Goal: Obtain resource: Download file/media

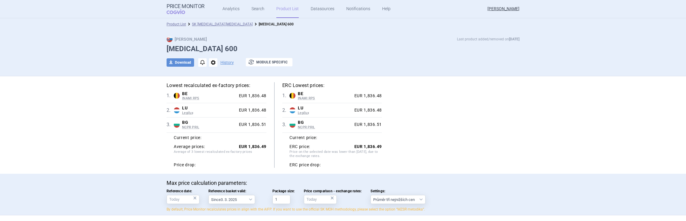
select select "[DATE]"
click at [176, 23] on link "Product List" at bounding box center [176, 24] width 19 height 4
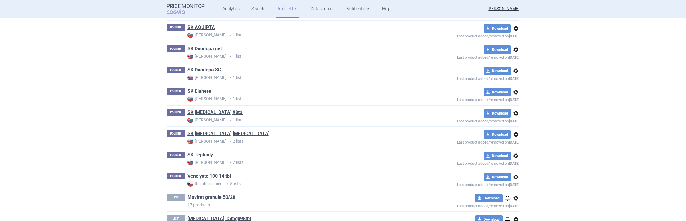
scroll to position [661, 0]
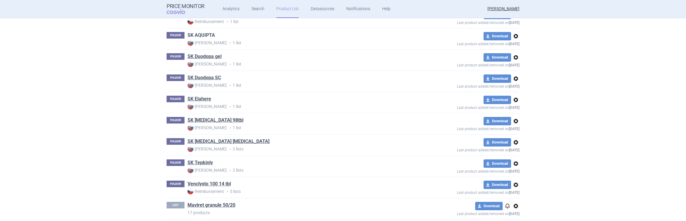
click at [193, 33] on link "SK AQUIPTA" at bounding box center [201, 35] width 28 height 7
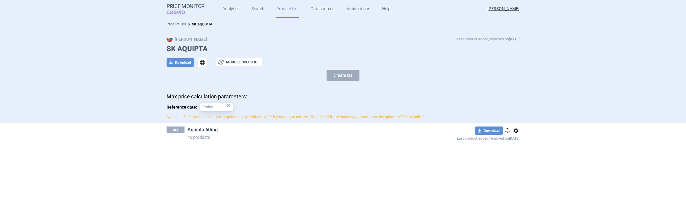
click at [193, 130] on link "Aquipta 60mg" at bounding box center [202, 129] width 30 height 7
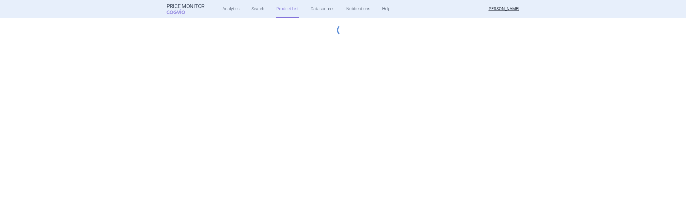
select select "[DATE]"
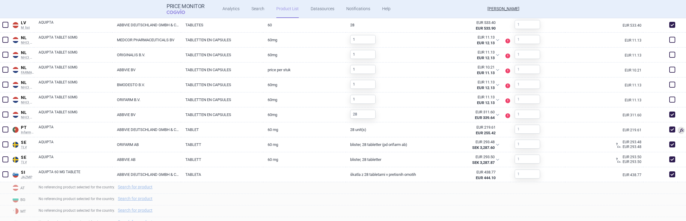
scroll to position [716, 0]
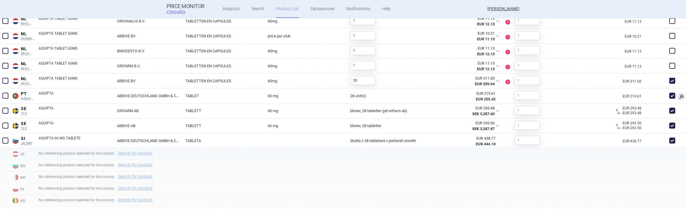
click at [131, 155] on div "No referencing product selected for the country. Search for product" at bounding box center [360, 154] width 652 height 12
click at [132, 154] on link "Search for product" at bounding box center [135, 153] width 35 height 4
select select "country"
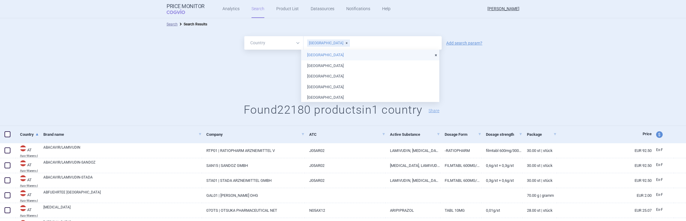
click at [373, 45] on input "text" at bounding box center [394, 43] width 89 height 8
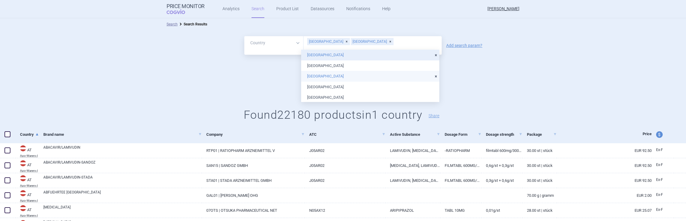
click at [315, 75] on li "[GEOGRAPHIC_DATA]" at bounding box center [370, 76] width 138 height 11
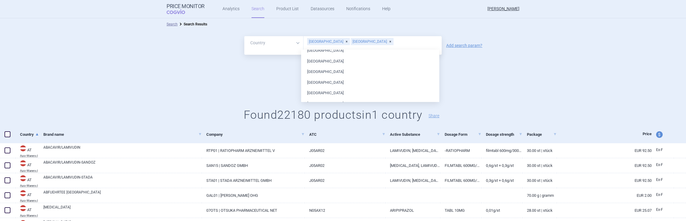
scroll to position [175, 0]
click at [321, 83] on li "[GEOGRAPHIC_DATA]" at bounding box center [370, 82] width 138 height 11
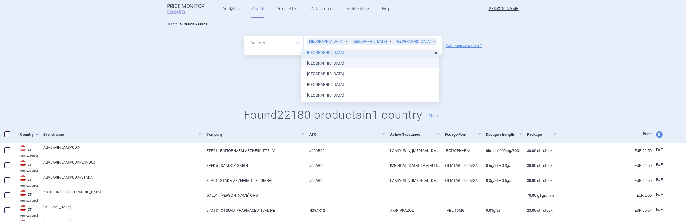
scroll to position [216, 0]
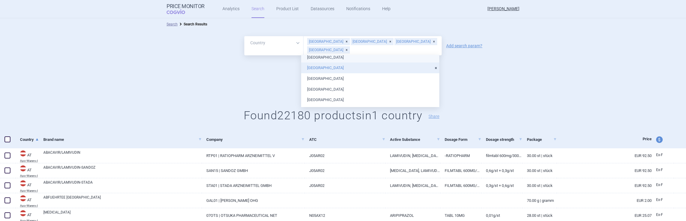
click at [468, 45] on link "Add search param?" at bounding box center [464, 46] width 36 height 4
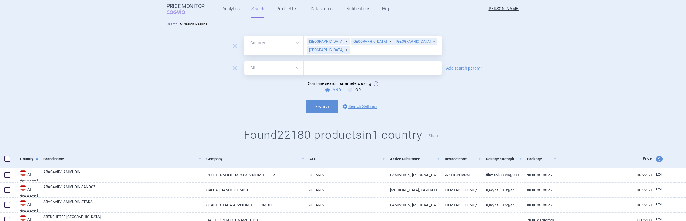
click at [313, 65] on input "text" at bounding box center [373, 67] width 138 height 13
type input "aquipta"
click at [324, 106] on button "Search" at bounding box center [322, 106] width 33 height 13
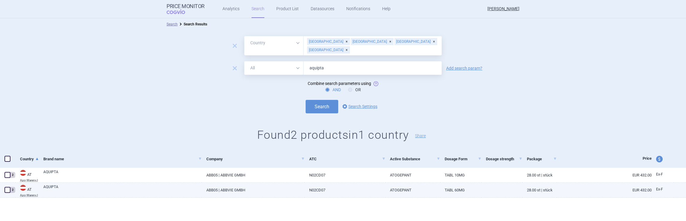
click at [64, 193] on link "AQUIPTA" at bounding box center [122, 189] width 158 height 11
select select "EUR"
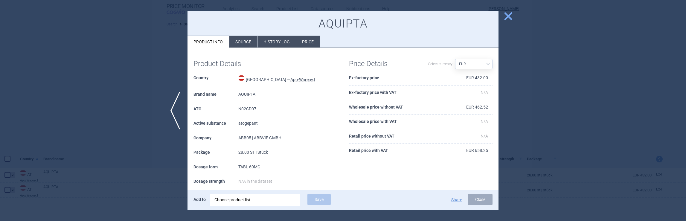
click at [509, 19] on span "close" at bounding box center [508, 16] width 10 height 10
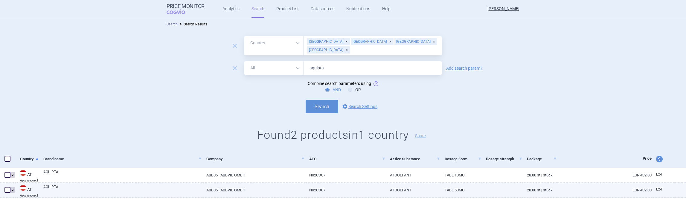
click at [6, 191] on span at bounding box center [7, 190] width 6 height 6
checkbox input "true"
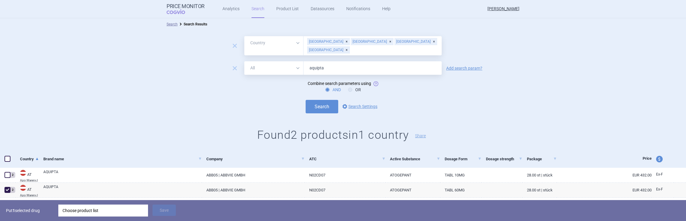
click at [89, 213] on div "Choose product list" at bounding box center [102, 211] width 81 height 12
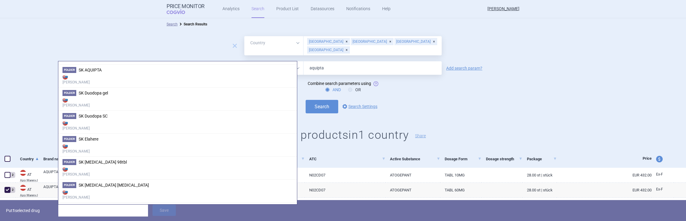
scroll to position [614, 0]
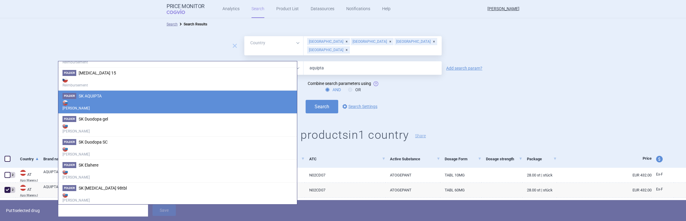
click at [90, 94] on span "SK AQUIPTA" at bounding box center [90, 96] width 23 height 5
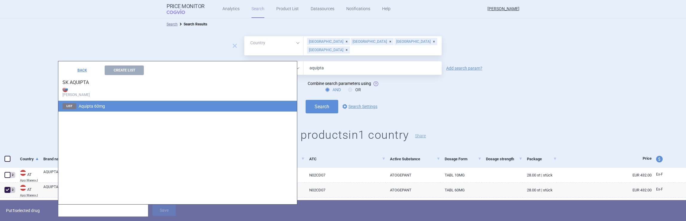
click at [90, 106] on span "Aquipta 60mg" at bounding box center [92, 106] width 26 height 5
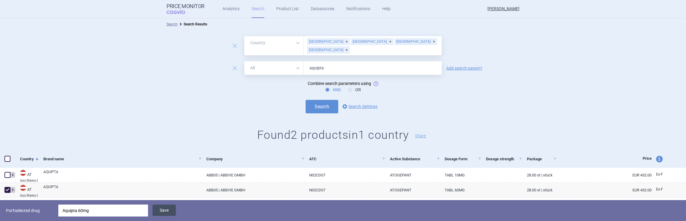
click at [167, 210] on button "Save" at bounding box center [164, 210] width 23 height 11
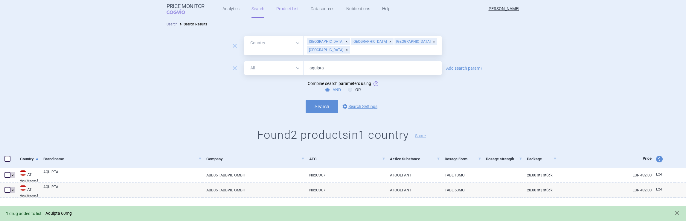
click at [282, 9] on link "Product List" at bounding box center [287, 9] width 22 height 18
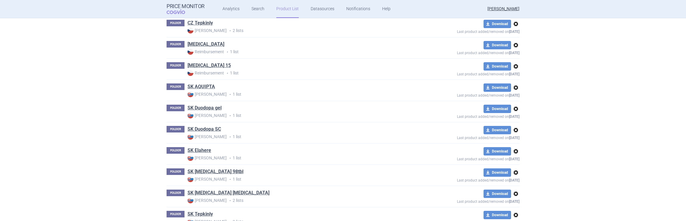
scroll to position [604, 0]
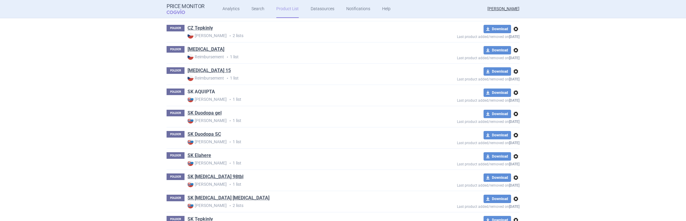
click at [205, 89] on link "SK AQUIPTA" at bounding box center [201, 92] width 28 height 7
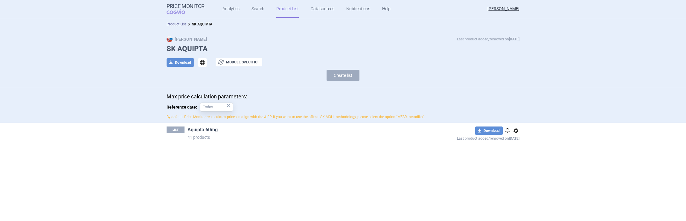
click at [202, 130] on link "Aquipta 60mg" at bounding box center [202, 129] width 30 height 7
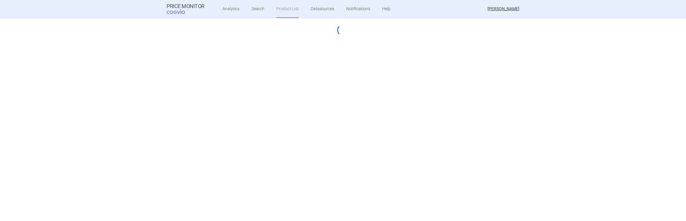
select select "[DATE]"
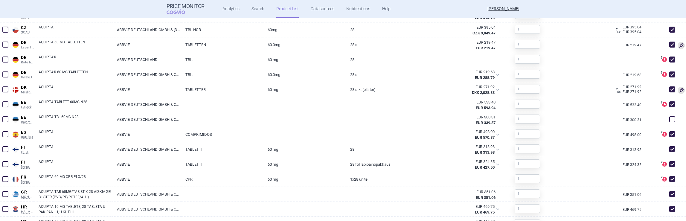
scroll to position [324, 0]
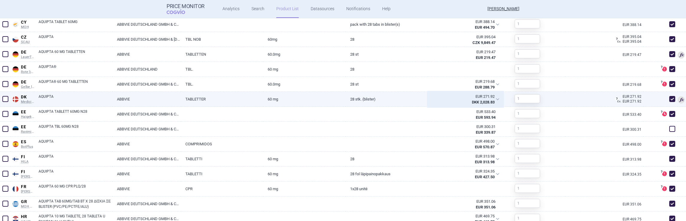
click at [494, 100] on div "EUR 271.92 DKK 2,028.83" at bounding box center [465, 99] width 75 height 15
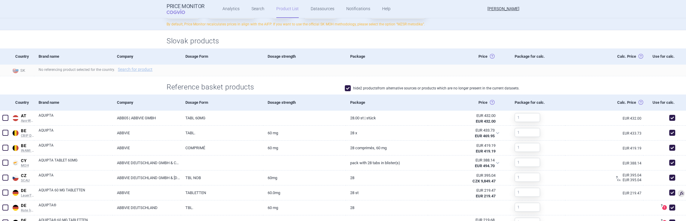
scroll to position [0, 0]
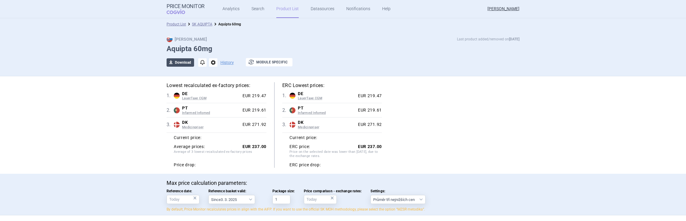
click at [179, 62] on button "download Download" at bounding box center [181, 62] width 28 height 8
select select "EUR"
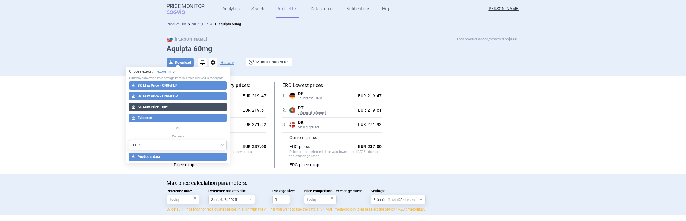
click at [158, 106] on button "download SK Max Price - raw" at bounding box center [178, 107] width 98 height 8
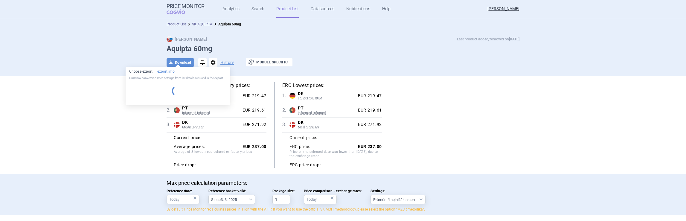
select select "EUR"
